Goal: Task Accomplishment & Management: Use online tool/utility

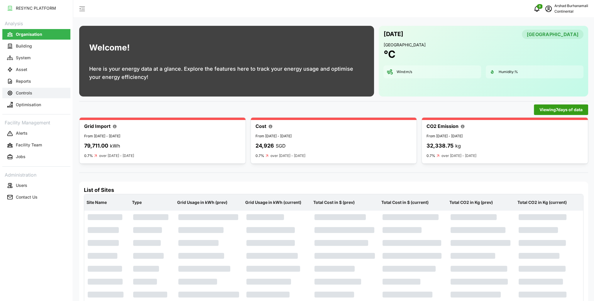
click at [41, 93] on button "Controls" at bounding box center [36, 93] width 68 height 11
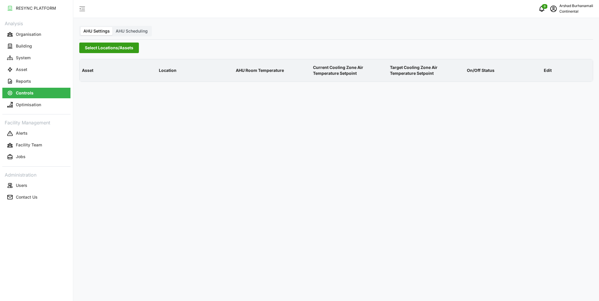
click at [110, 46] on span "Select Locations/Assets" at bounding box center [109, 48] width 48 height 10
click at [87, 76] on icon at bounding box center [87, 74] width 5 height 5
click at [99, 83] on span "Select CA1" at bounding box center [99, 83] width 4 height 4
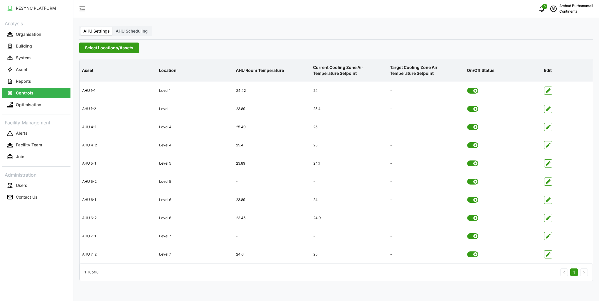
click at [242, 53] on div "Select Locations/Assets" at bounding box center [336, 48] width 514 height 11
click at [548, 202] on span "button" at bounding box center [548, 200] width 8 height 8
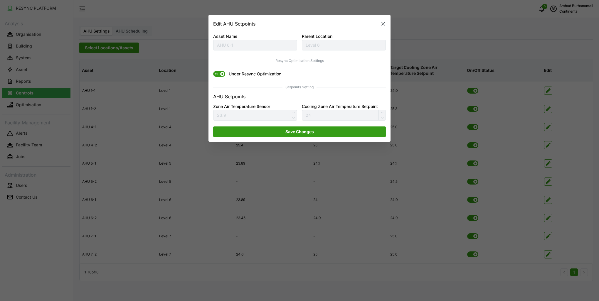
click at [217, 75] on span "ON" at bounding box center [216, 74] width 7 height 6
click at [213, 71] on input "ON Under Resync Optimization" at bounding box center [213, 71] width 0 height 0
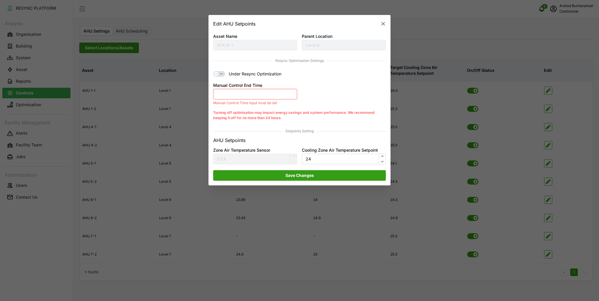
click at [237, 96] on button "Manual Control End Time" at bounding box center [255, 94] width 84 height 11
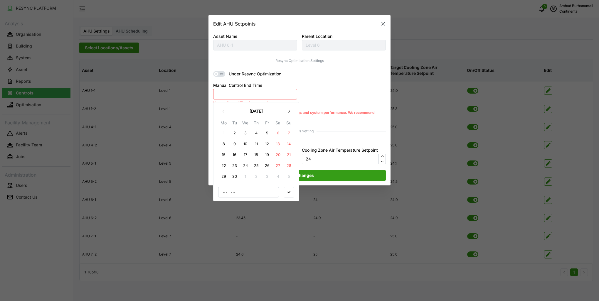
click at [233, 133] on button "2" at bounding box center [234, 133] width 11 height 11
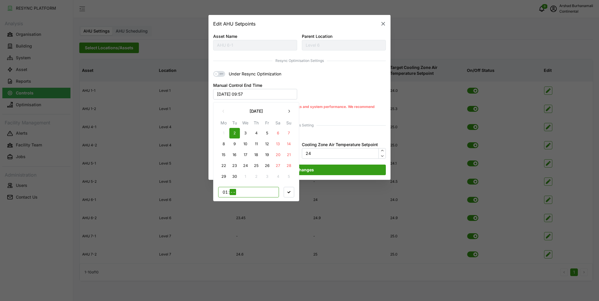
type input "16"
type input "00"
click at [290, 191] on span "button" at bounding box center [289, 192] width 10 height 10
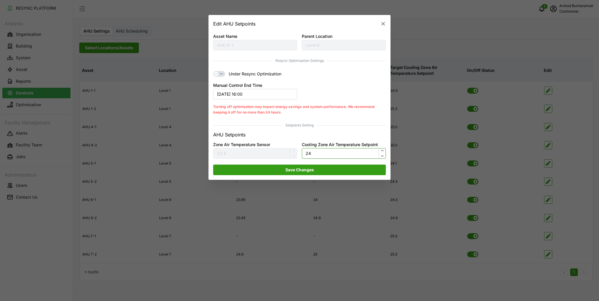
click at [322, 154] on input "24" at bounding box center [344, 153] width 84 height 11
type input "24.5"
click at [351, 171] on span "Save Changes" at bounding box center [299, 170] width 161 height 10
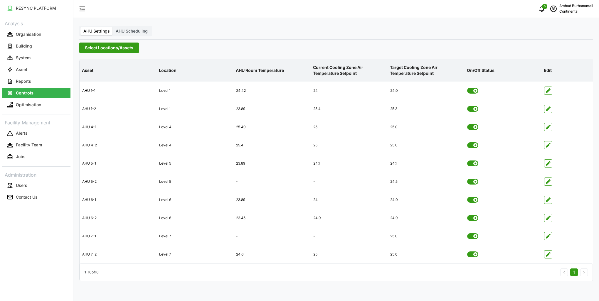
click at [126, 47] on span "Select Locations/Assets" at bounding box center [109, 48] width 48 height 10
click at [98, 92] on span "Select CA3" at bounding box center [99, 92] width 4 height 4
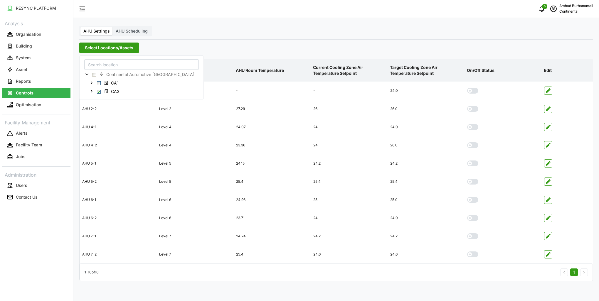
click at [350, 25] on div "AHU Settings AHU Scheduling Select Locations/Assets Asset Location AHU Room Tem…" at bounding box center [335, 150] width 525 height 301
